Goal: Task Accomplishment & Management: Manage account settings

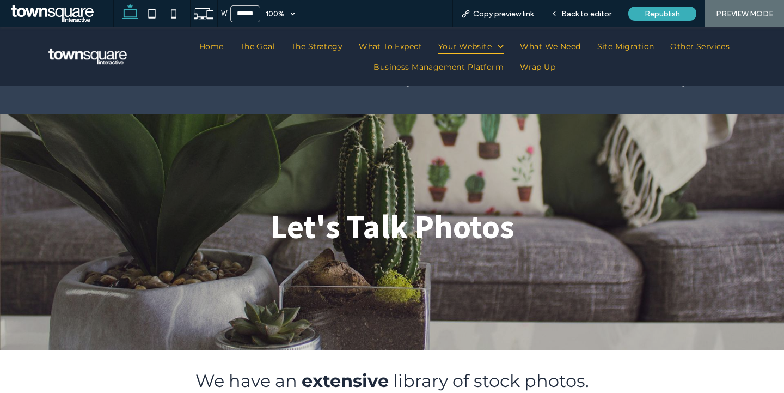
scroll to position [3972, 0]
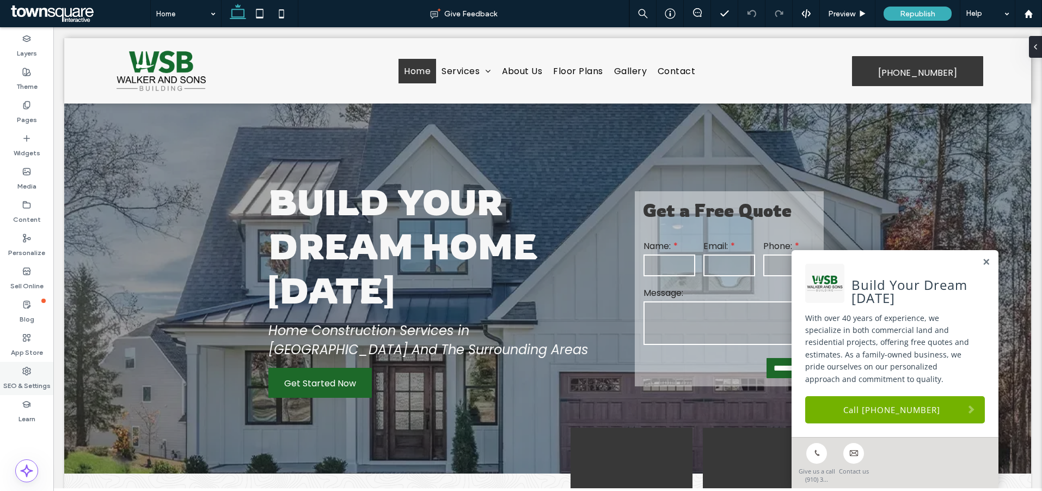
click at [25, 383] on label "SEO & Settings" at bounding box center [26, 382] width 47 height 15
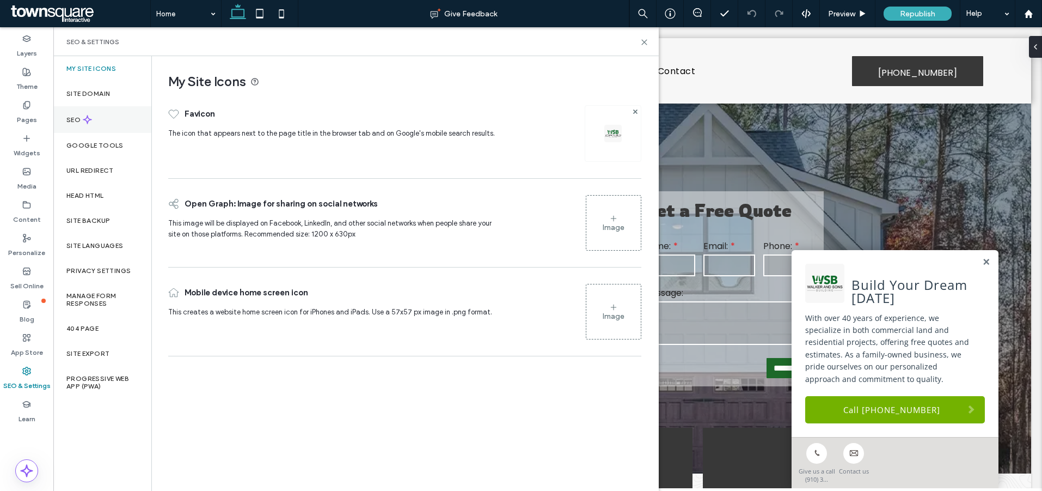
click at [74, 120] on label "SEO" at bounding box center [74, 120] width 16 height 8
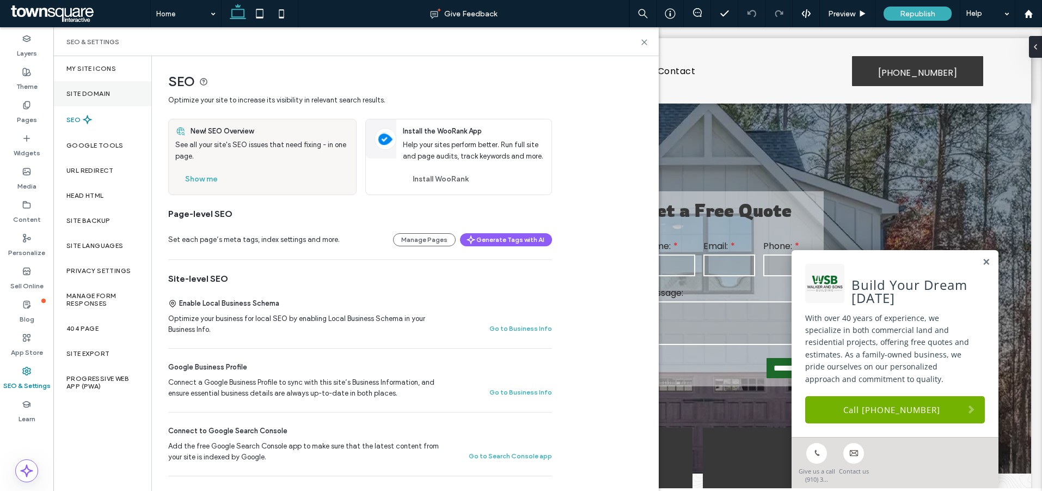
click at [86, 97] on div "Site Domain" at bounding box center [102, 93] width 98 height 25
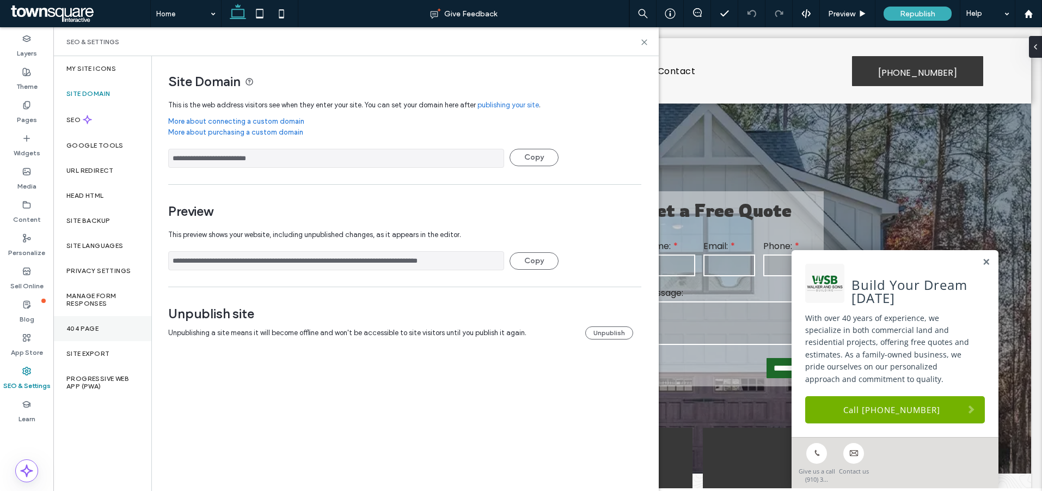
click at [102, 329] on div "404 Page" at bounding box center [102, 328] width 98 height 25
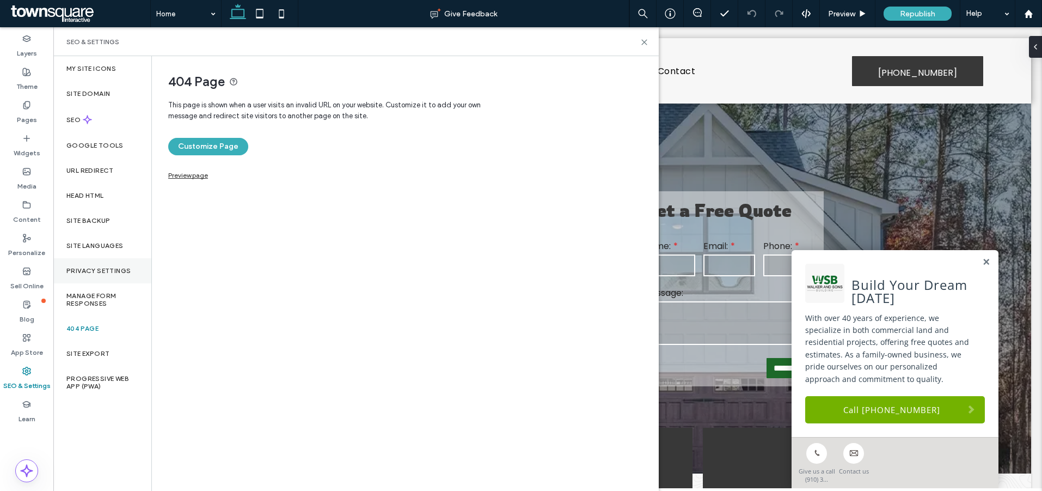
click at [90, 267] on label "Privacy Settings" at bounding box center [98, 271] width 64 height 8
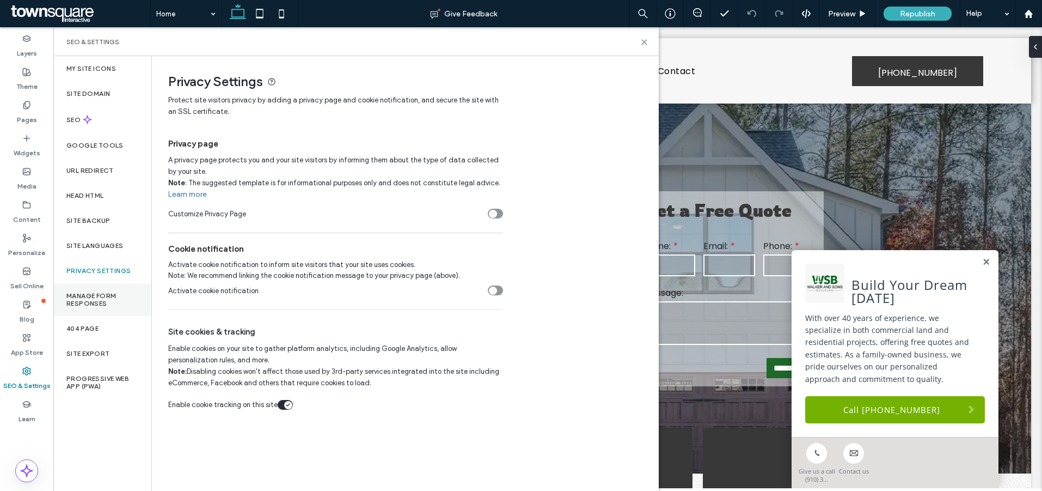
click at [95, 295] on label "Manage Form Responses" at bounding box center [102, 299] width 72 height 15
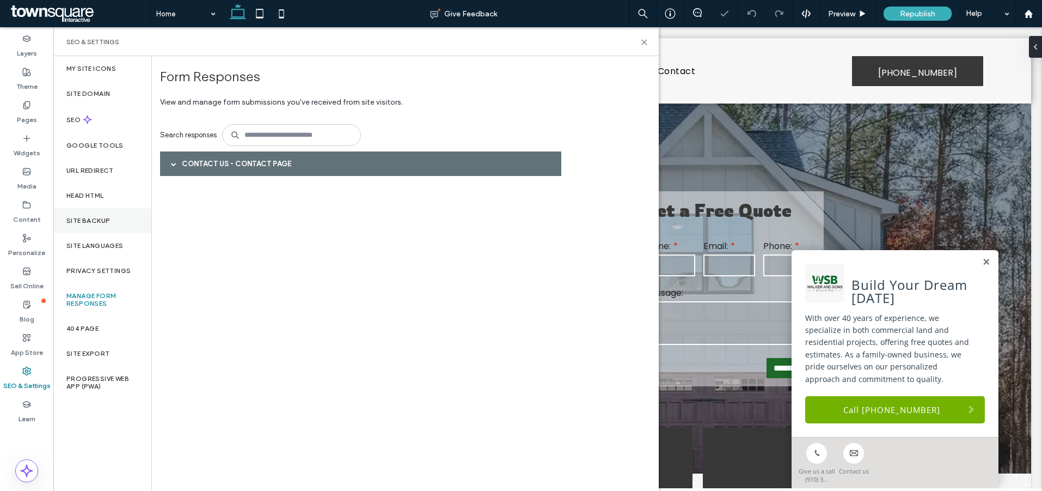
click at [89, 220] on label "Site Backup" at bounding box center [88, 221] width 44 height 8
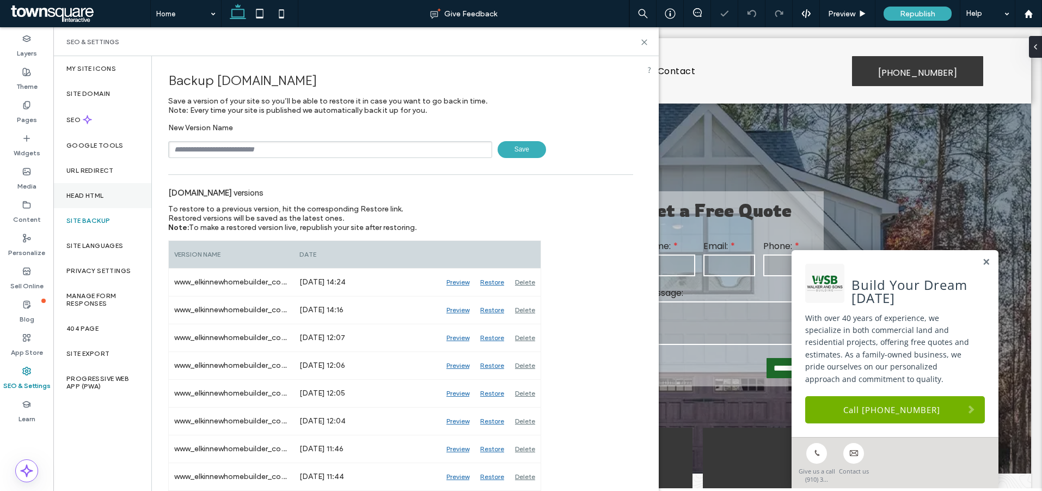
click at [87, 200] on div "Head HTML" at bounding box center [102, 195] width 98 height 25
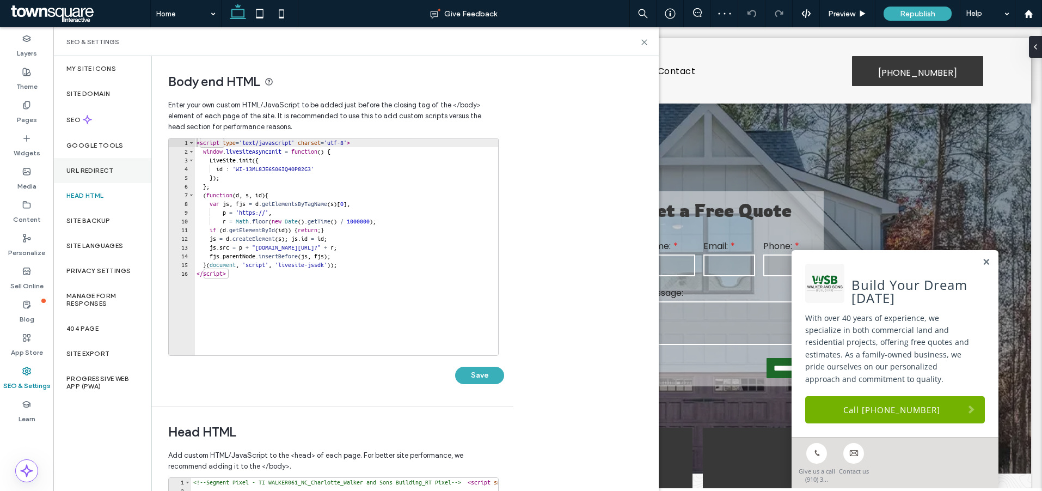
click at [85, 174] on div "URL Redirect" at bounding box center [102, 170] width 98 height 25
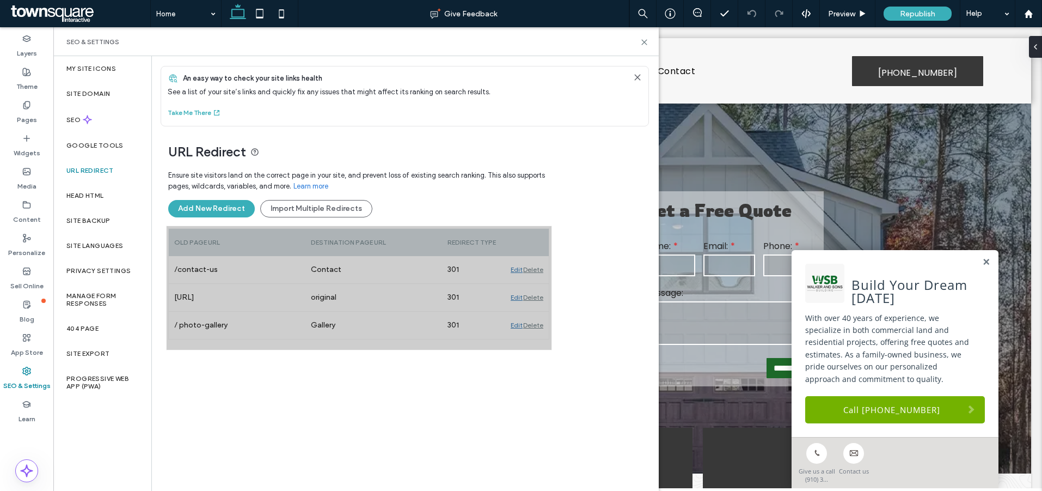
drag, startPoint x: 166, startPoint y: 225, endPoint x: 552, endPoint y: 350, distance: 405.0
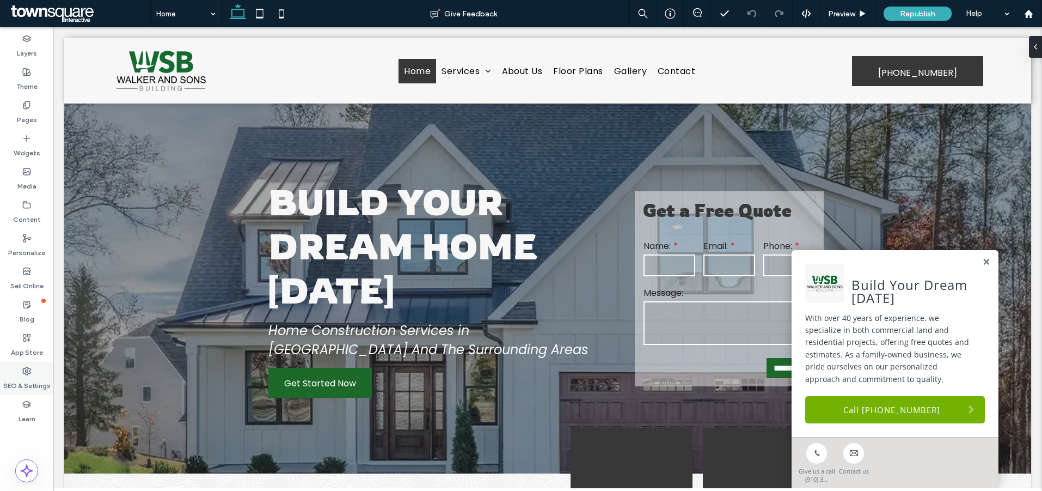
click at [27, 375] on label "SEO & Settings" at bounding box center [26, 382] width 47 height 15
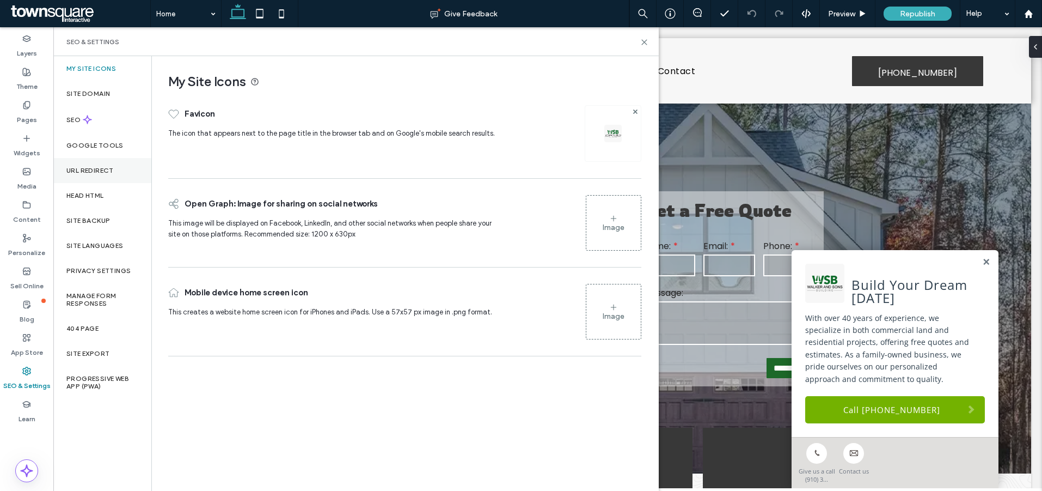
click at [109, 165] on div "URL Redirect" at bounding box center [102, 170] width 98 height 25
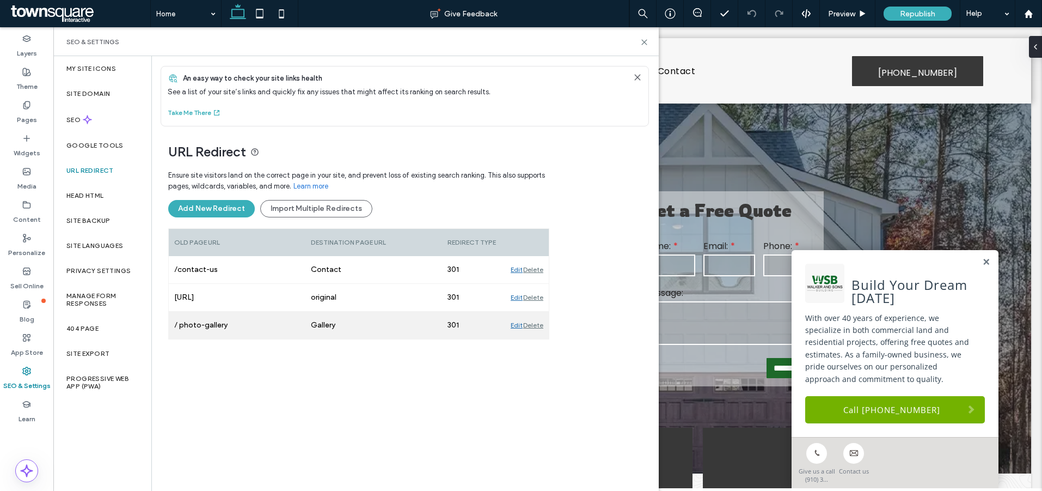
click at [512, 326] on div "Edit" at bounding box center [517, 324] width 12 height 27
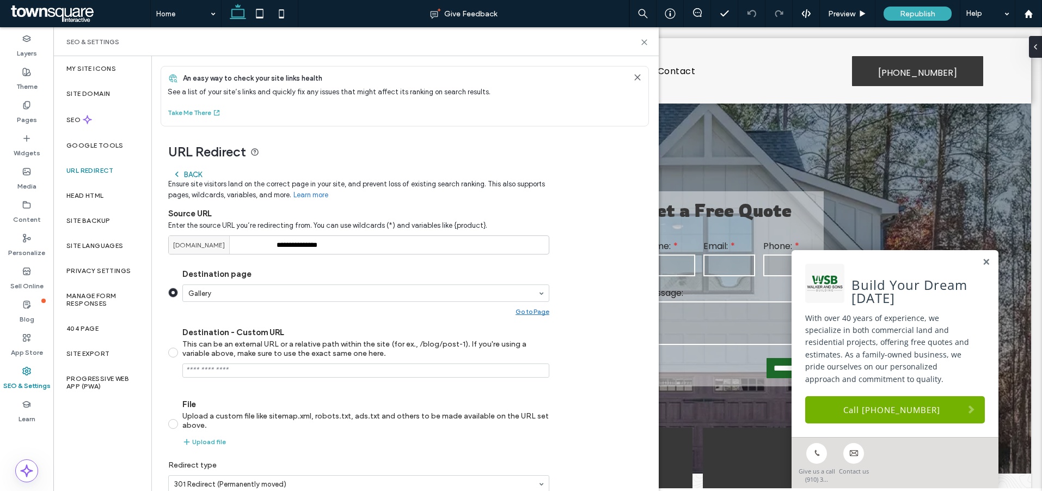
click at [27, 378] on label "SEO & Settings" at bounding box center [26, 382] width 47 height 15
click at [647, 42] on icon at bounding box center [644, 42] width 8 height 8
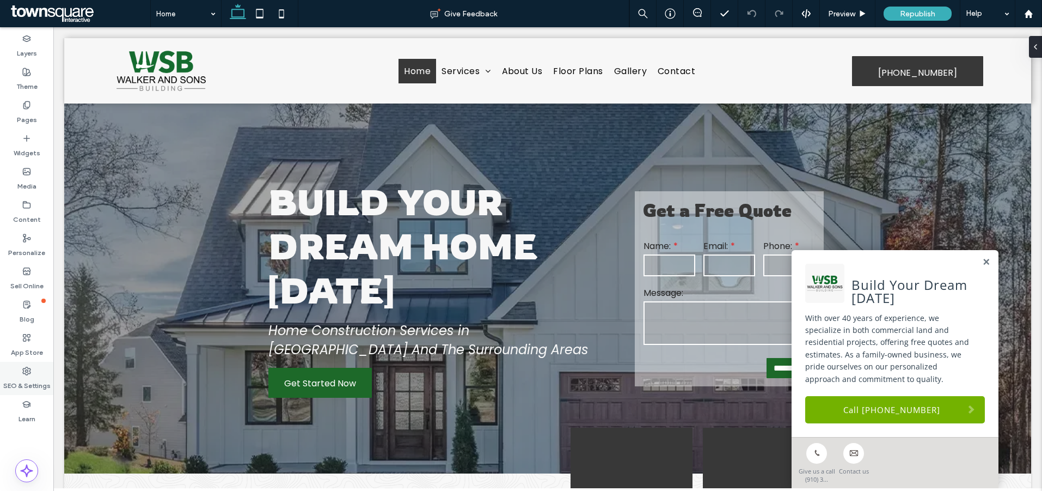
click at [28, 374] on icon at bounding box center [26, 370] width 9 height 9
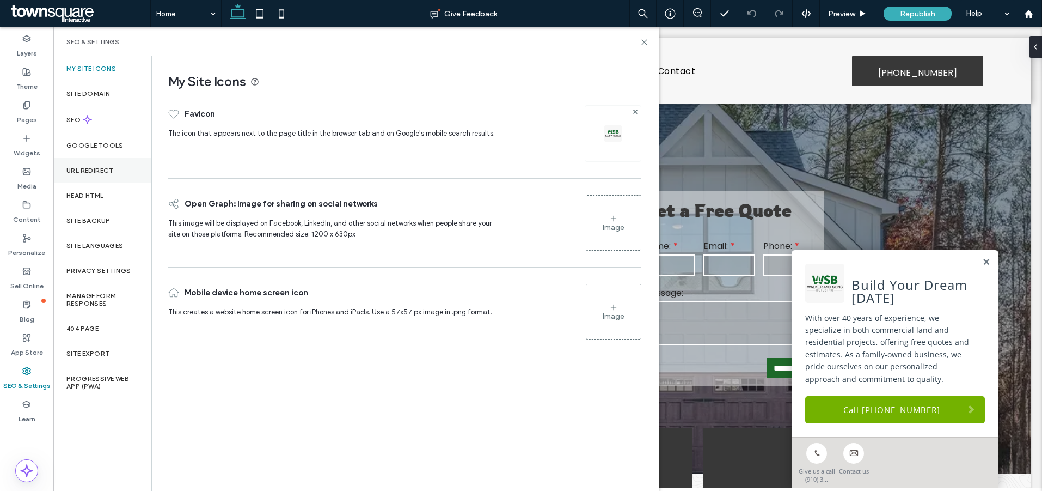
click at [76, 167] on label "URL Redirect" at bounding box center [89, 171] width 47 height 8
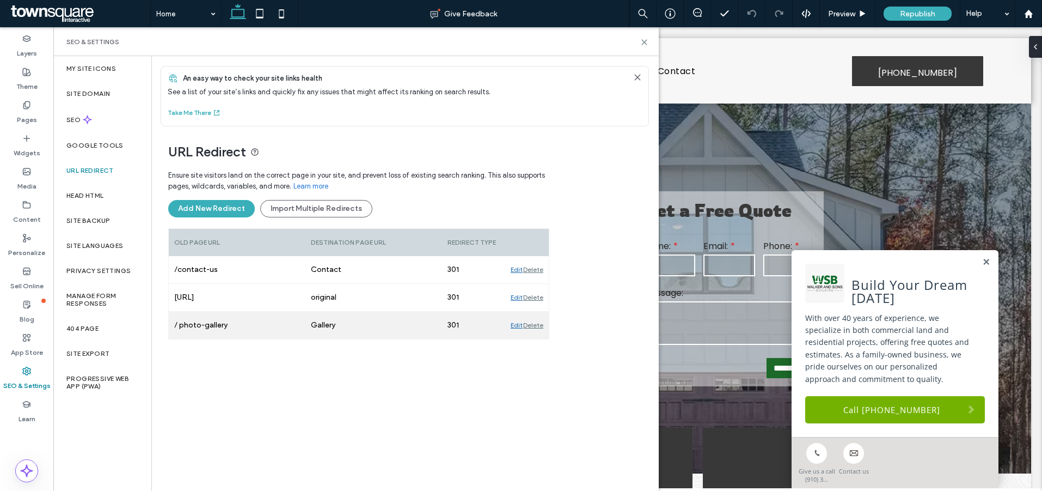
click at [516, 326] on div "Edit" at bounding box center [517, 324] width 12 height 27
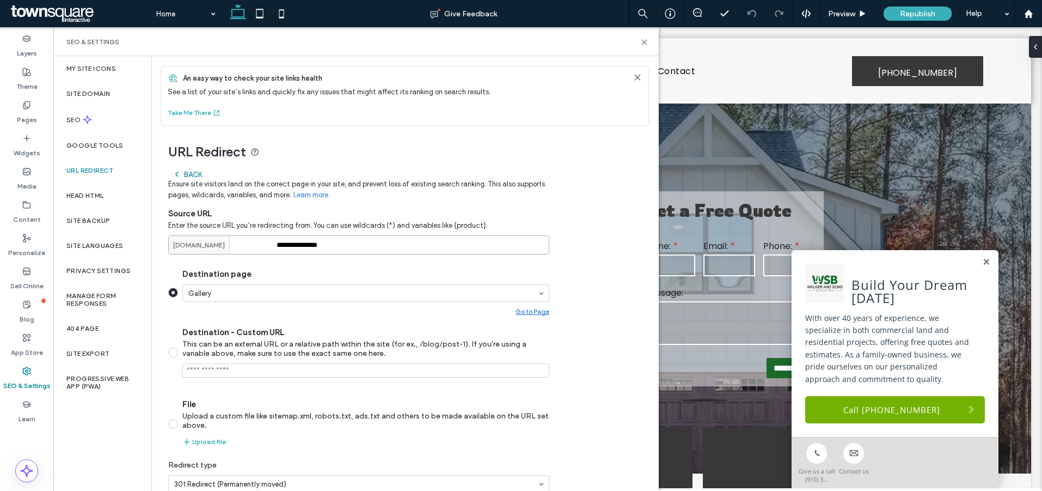
click at [278, 246] on input "**********" at bounding box center [358, 244] width 381 height 19
click at [234, 251] on div "www.elkinnewhomebuilder.com" at bounding box center [201, 245] width 65 height 18
click at [646, 45] on icon at bounding box center [644, 42] width 8 height 8
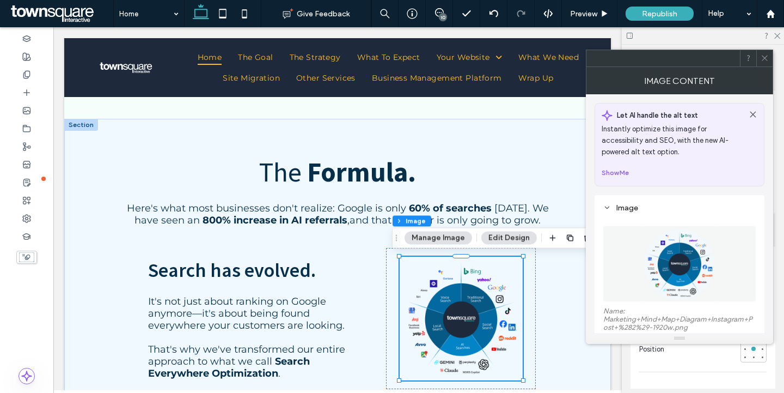
click at [642, 255] on img at bounding box center [679, 263] width 75 height 75
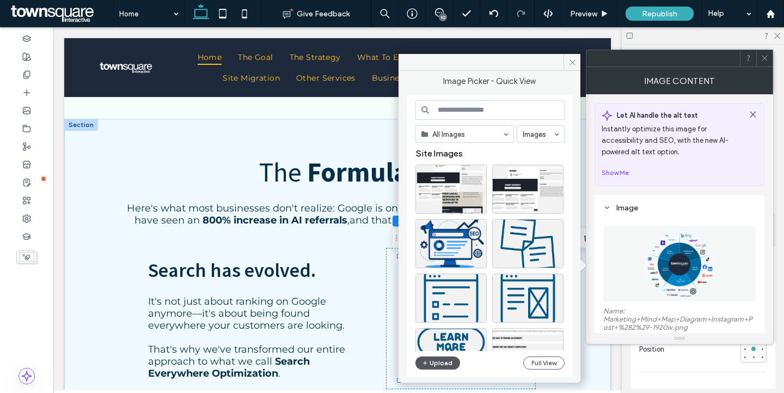
click at [445, 362] on button "Upload" at bounding box center [437, 362] width 45 height 13
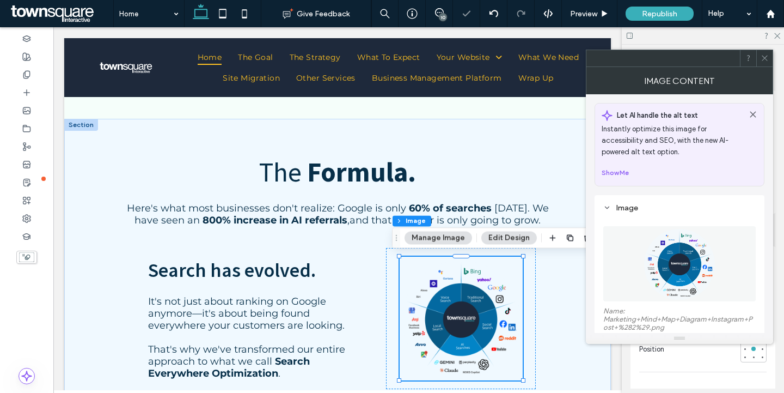
click at [765, 58] on icon at bounding box center [765, 58] width 8 height 8
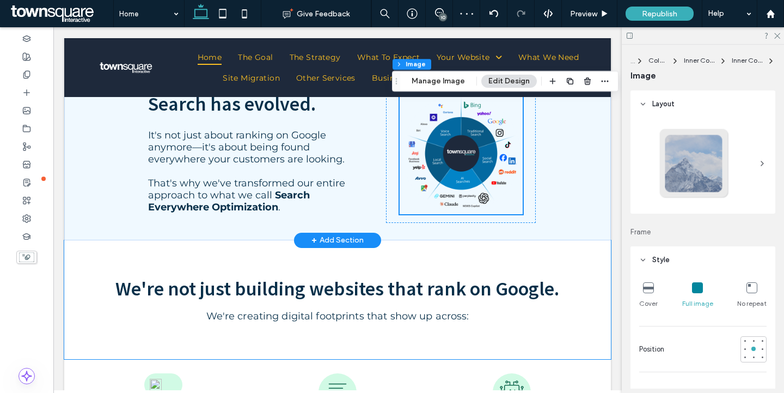
scroll to position [978, 0]
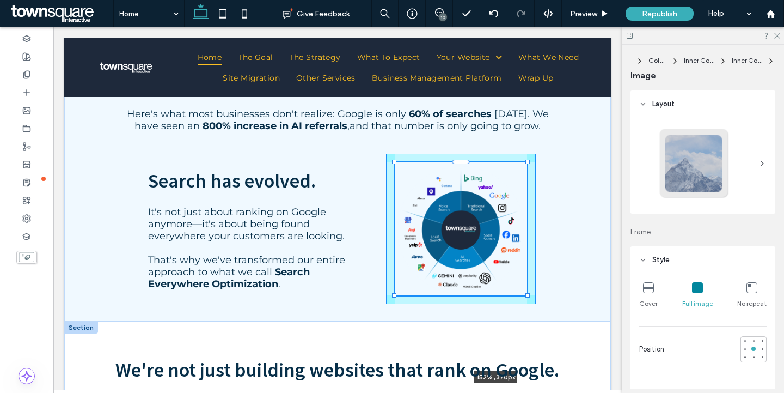
drag, startPoint x: 523, startPoint y: 285, endPoint x: 562, endPoint y: 324, distance: 55.1
type input "***"
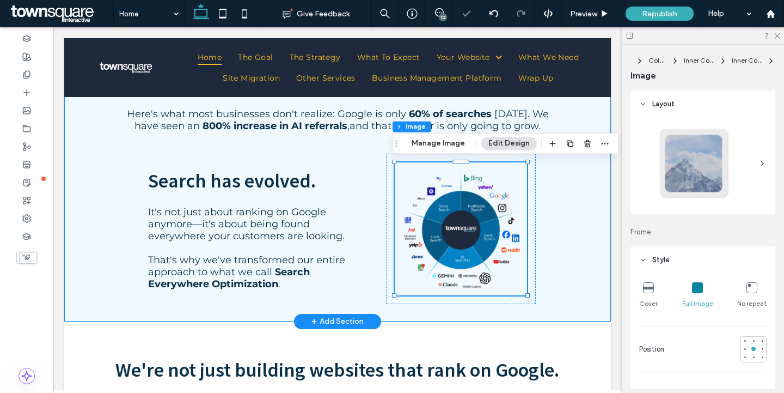
click at [590, 255] on div "The Formula. Here's what most businesses don't realize: Google is only 60% of s…" at bounding box center [337, 172] width 547 height 296
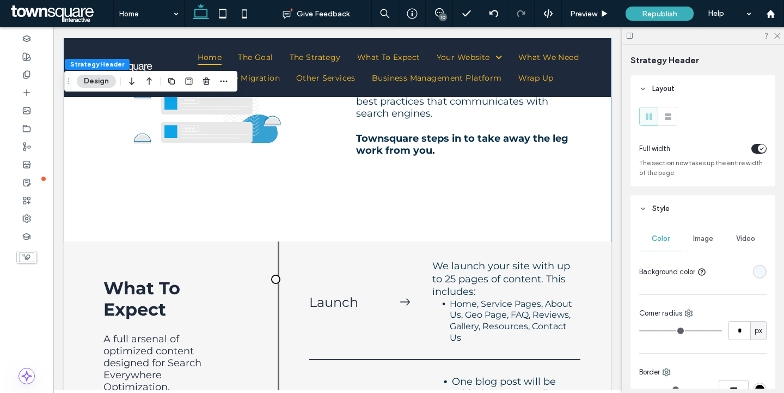
scroll to position [1884, 0]
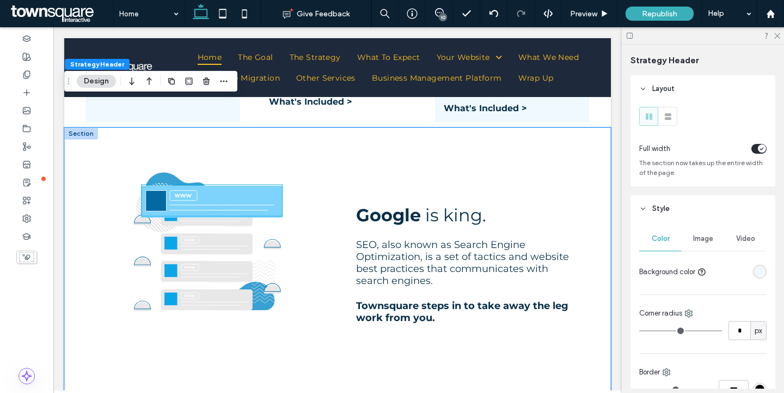
click at [596, 158] on div "Google is king . SEO, also known as Search Engine Optimization, is a set of tac…" at bounding box center [337, 267] width 547 height 281
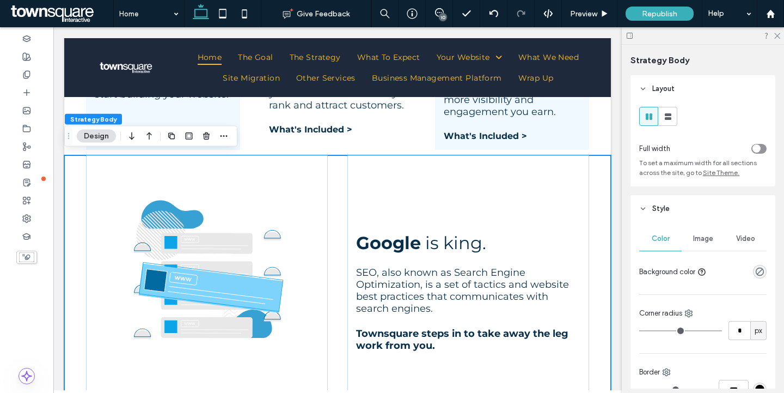
scroll to position [1841, 0]
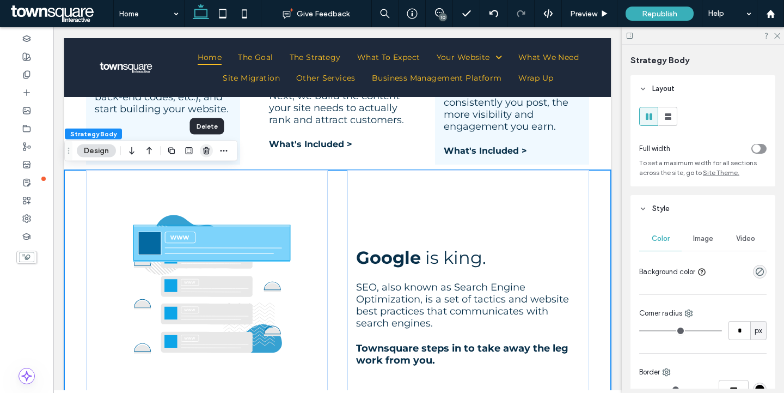
click at [204, 151] on use "button" at bounding box center [206, 150] width 7 height 7
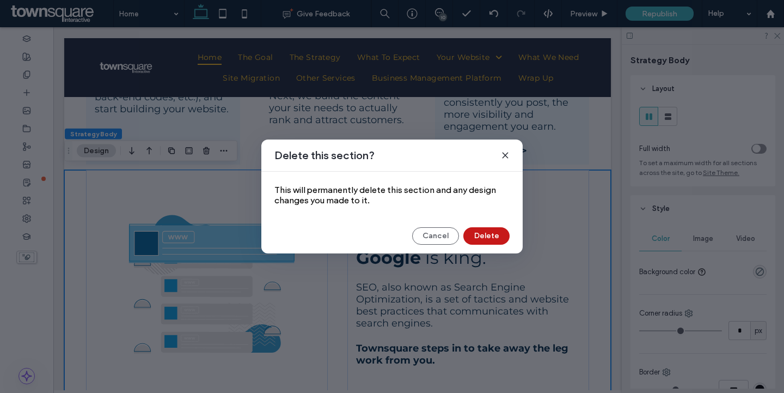
click at [492, 238] on button "Delete" at bounding box center [486, 235] width 46 height 17
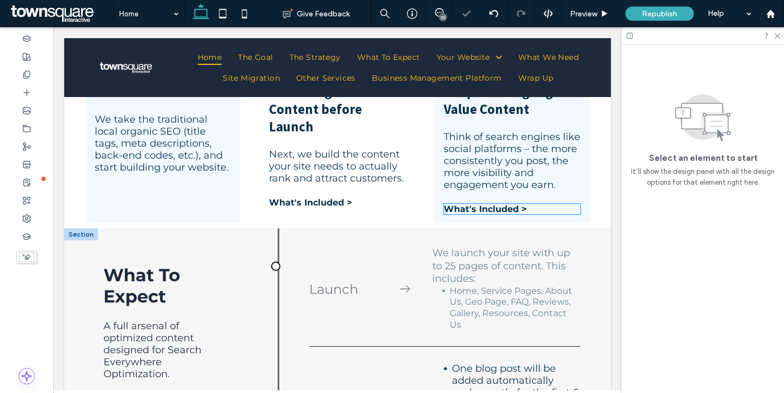
scroll to position [1700, 0]
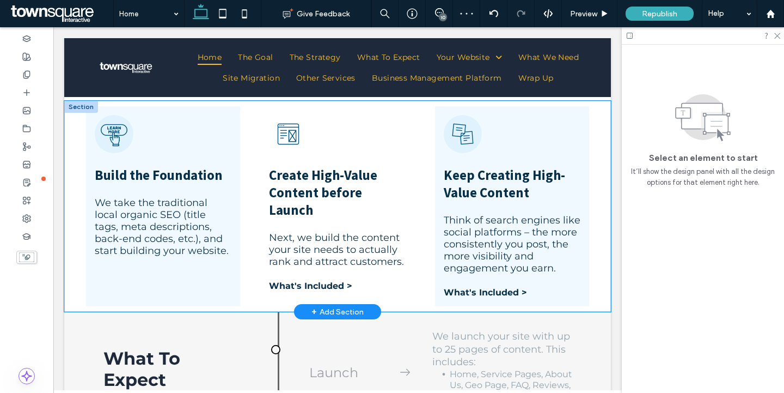
click at [605, 248] on div "Build the Foundation We take the traditional local organic SEO (title tags, met…" at bounding box center [337, 206] width 547 height 211
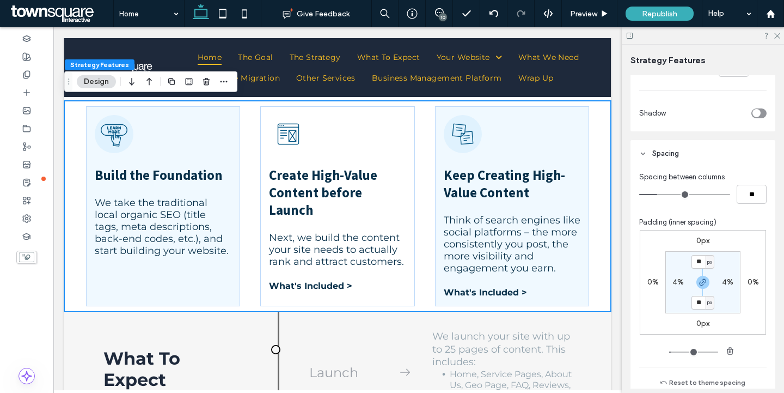
scroll to position [479, 0]
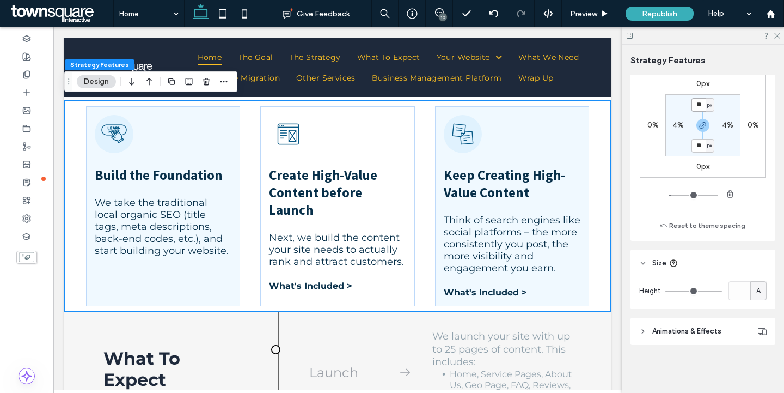
click at [700, 103] on input "**" at bounding box center [698, 105] width 14 height 14
type input "**"
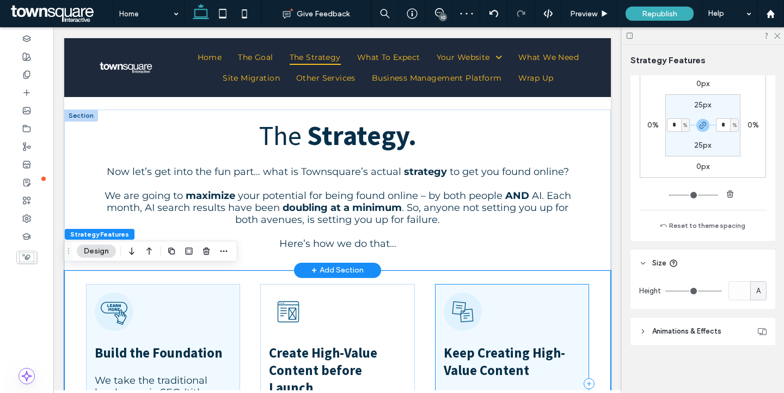
scroll to position [1730, 0]
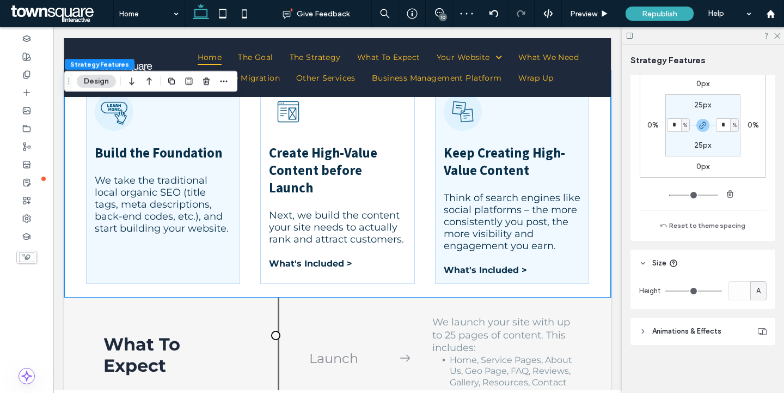
click at [702, 148] on label "25px" at bounding box center [702, 144] width 17 height 9
type input "**"
click at [704, 126] on icon "button" at bounding box center [703, 125] width 9 height 9
click at [702, 146] on input "**" at bounding box center [698, 146] width 14 height 14
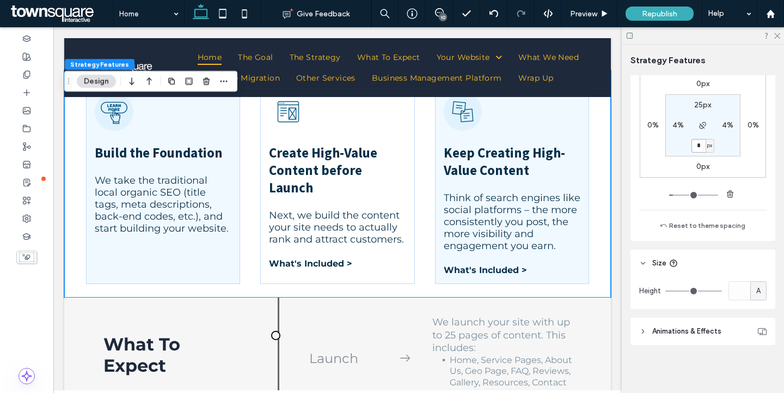
type input "**"
type input "*"
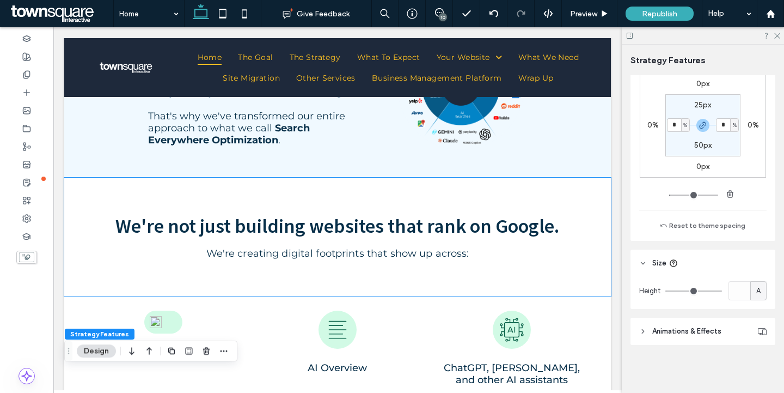
scroll to position [1147, 0]
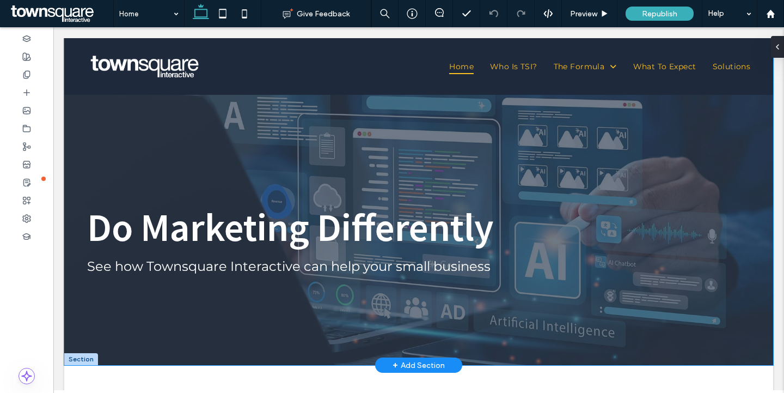
click at [199, 112] on div "Do Marketing Differently See how Townsquare Interactive can help your small bus…" at bounding box center [418, 201] width 709 height 327
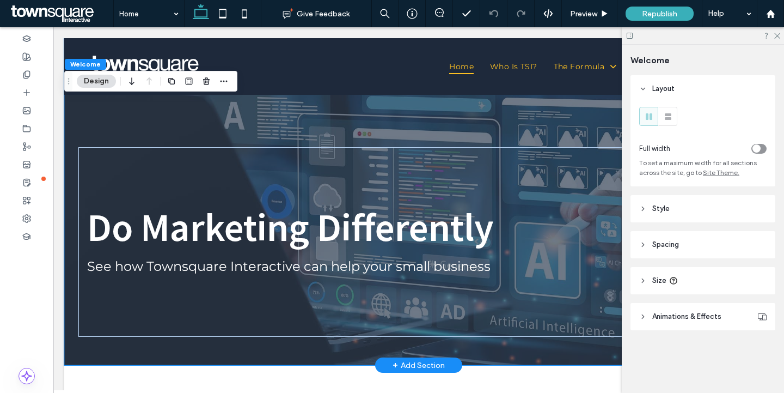
click at [199, 112] on div "Do Marketing Differently See how Townsquare Interactive can help your small bus…" at bounding box center [418, 201] width 709 height 327
click at [652, 212] on span "Style" at bounding box center [660, 208] width 17 height 11
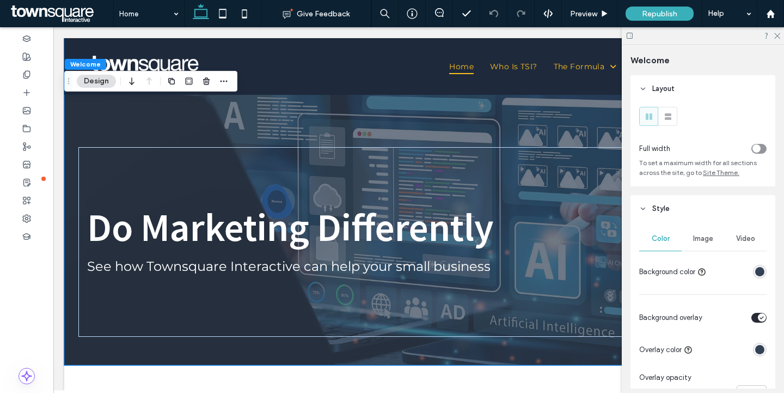
click at [707, 241] on span "Image" at bounding box center [703, 238] width 20 height 9
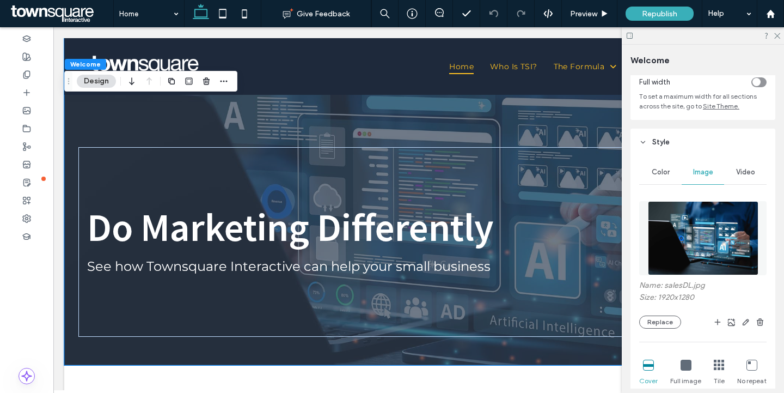
scroll to position [67, 0]
click at [168, 126] on div "Do Marketing Differently See how Townsquare Interactive can help your small bus…" at bounding box center [418, 201] width 709 height 327
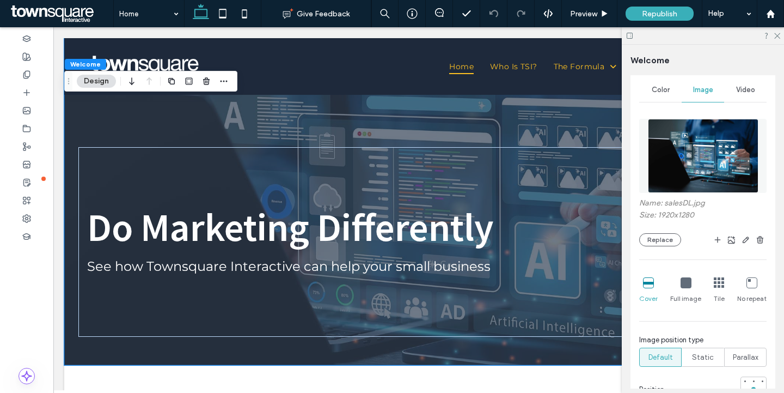
scroll to position [0, 0]
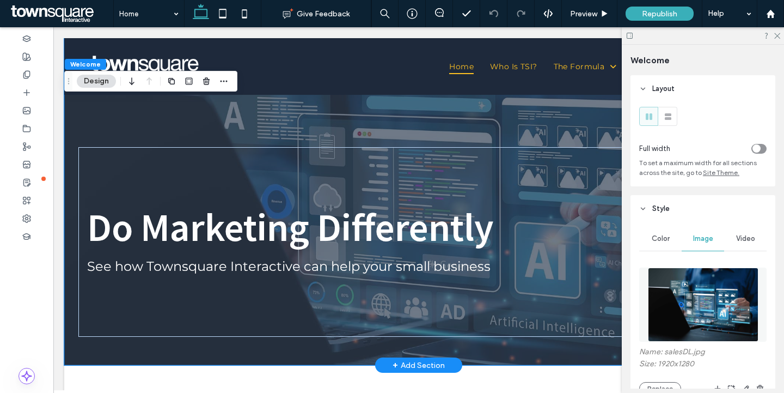
click at [581, 134] on div "Do Marketing Differently See how Townsquare Interactive can help your small bus…" at bounding box center [418, 201] width 709 height 327
click at [547, 256] on div "Do Marketing Differently See how Townsquare Interactive can help your small bus…" at bounding box center [418, 241] width 681 height 189
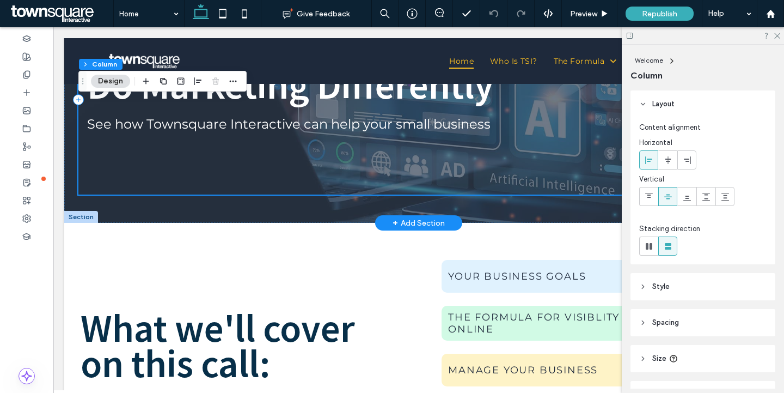
scroll to position [313, 0]
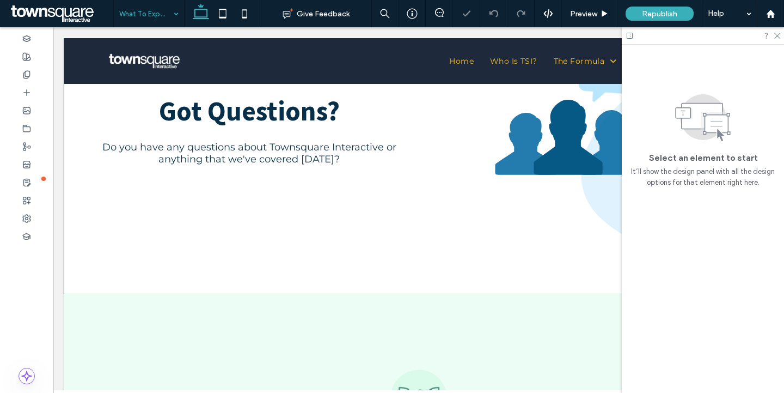
scroll to position [1224, 0]
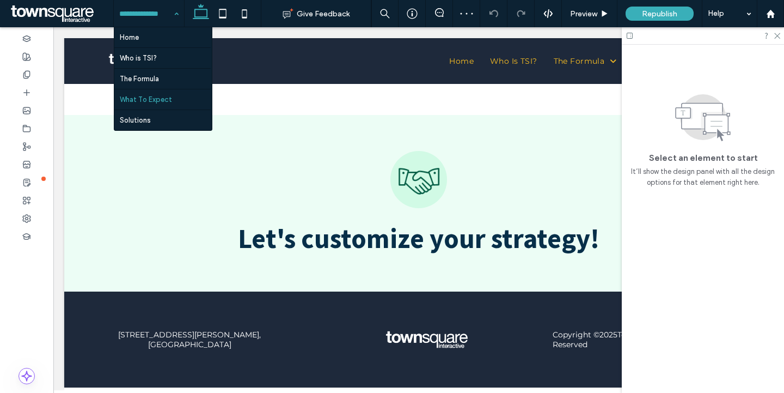
click at [138, 22] on input at bounding box center [146, 13] width 54 height 27
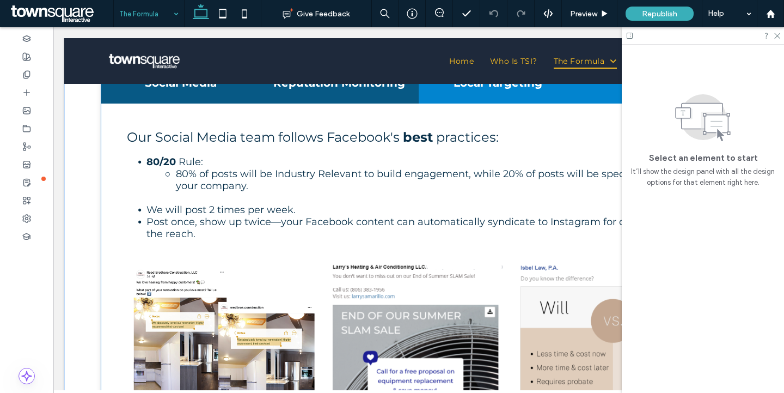
scroll to position [2269, 0]
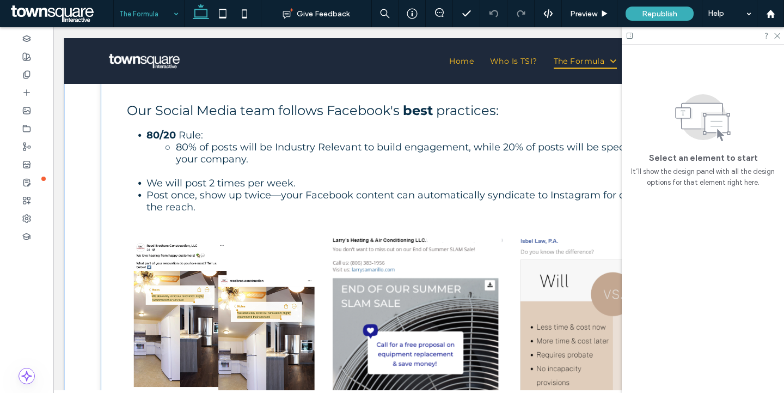
click at [285, 195] on span "Post once, show up twice—your Facebook content can automatically syndicate to I…" at bounding box center [399, 201] width 507 height 24
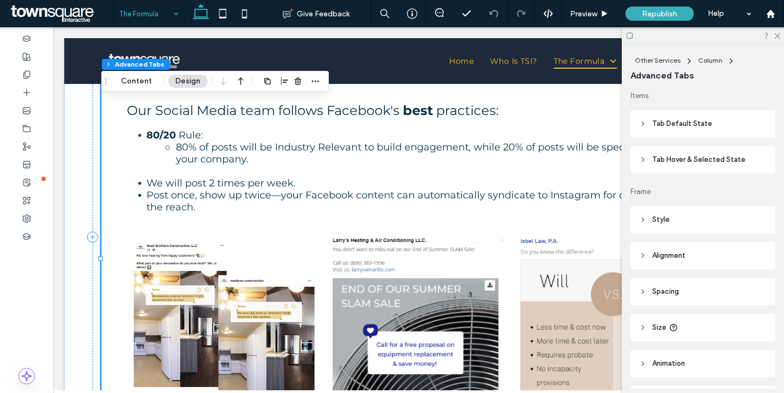
click at [285, 195] on span "Post once, show up twice—your Facebook content can automatically syndicate to I…" at bounding box center [399, 201] width 507 height 24
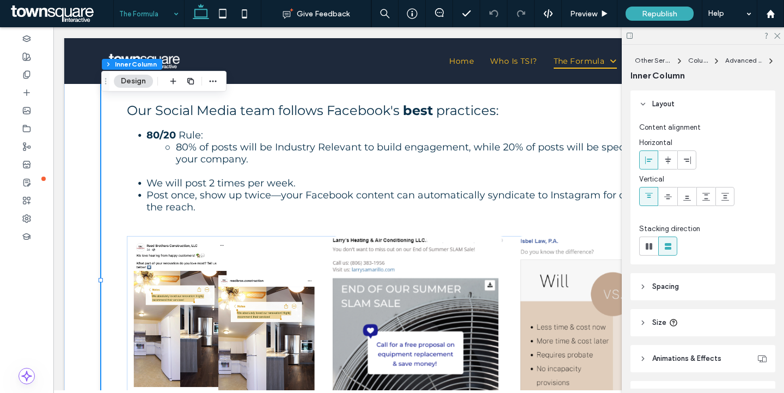
click at [285, 195] on span "Post once, show up twice—your Facebook content can automatically syndicate to I…" at bounding box center [399, 201] width 507 height 24
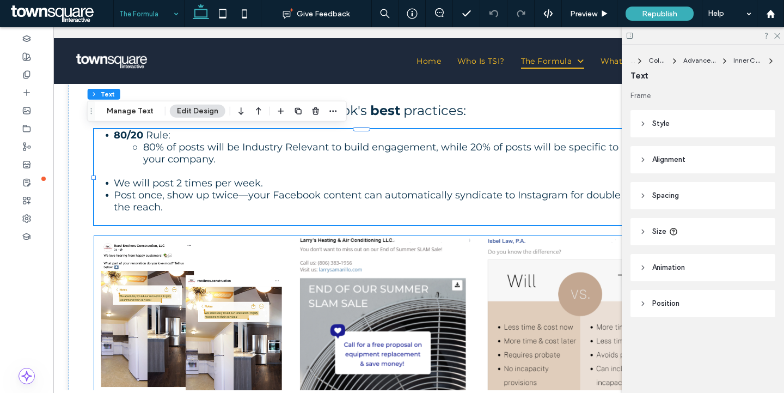
scroll to position [0, 69]
